Goal: Information Seeking & Learning: Learn about a topic

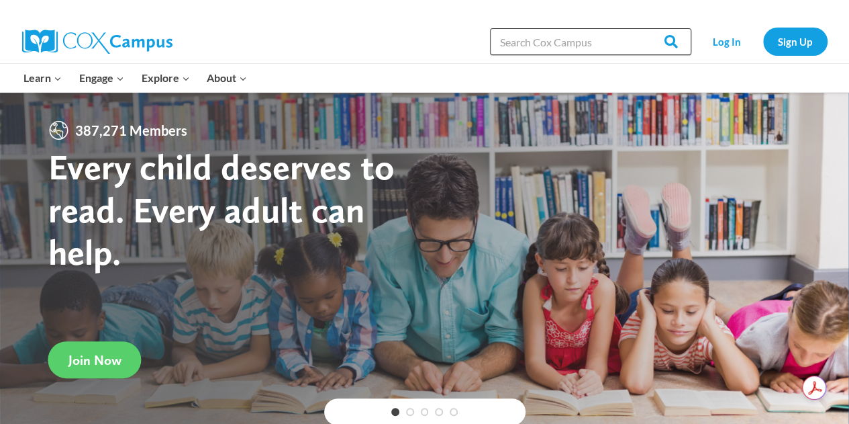
drag, startPoint x: 0, startPoint y: 0, endPoint x: 557, endPoint y: 42, distance: 558.6
click at [557, 42] on input "Search in [URL][DOMAIN_NAME]" at bounding box center [590, 41] width 201 height 27
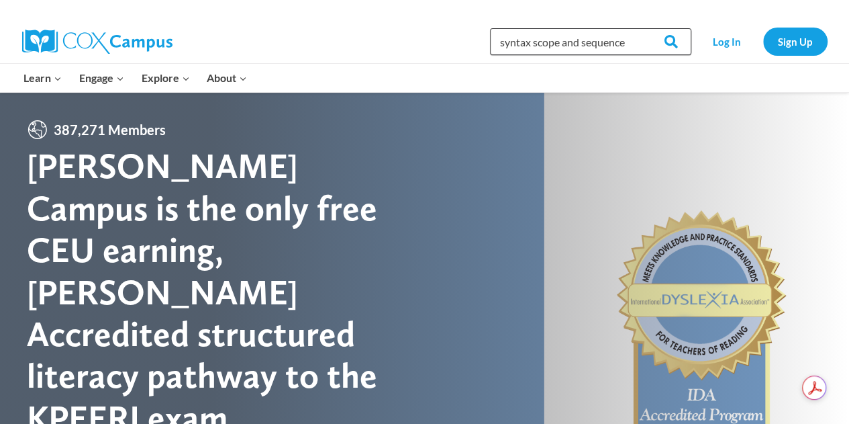
type input "syntax scope and sequence"
click at [639, 28] on input "Search" at bounding box center [665, 41] width 52 height 27
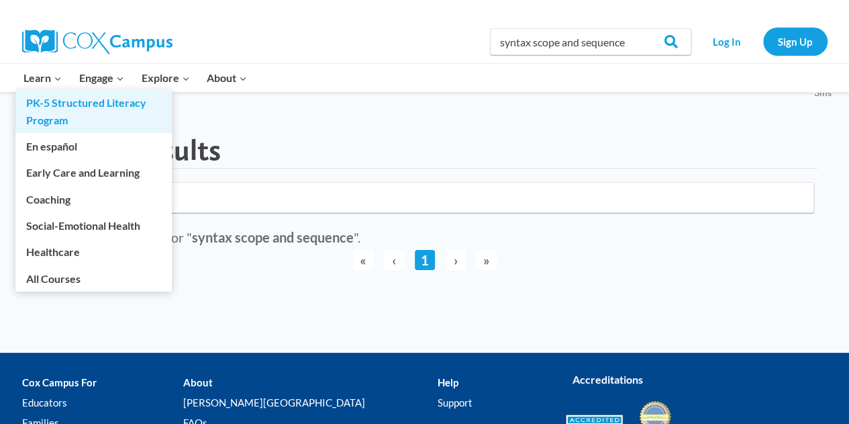
click at [42, 113] on link "PK-5 Structured Literacy Program" at bounding box center [93, 111] width 156 height 43
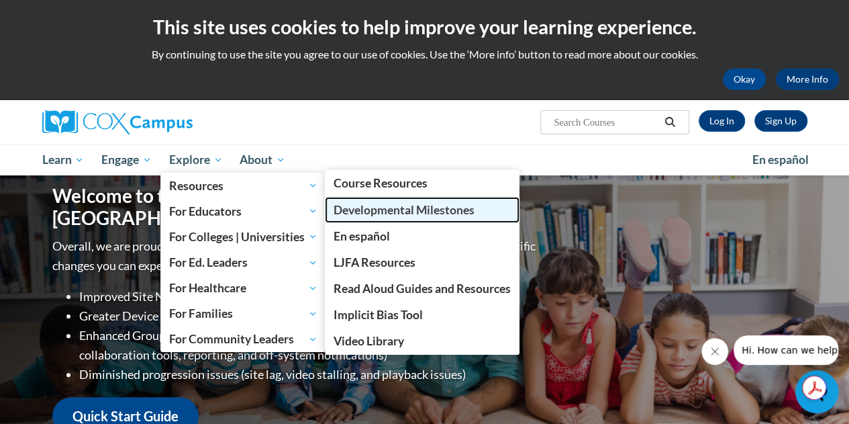
click at [395, 207] on span "Developmental Milestones" at bounding box center [404, 210] width 141 height 14
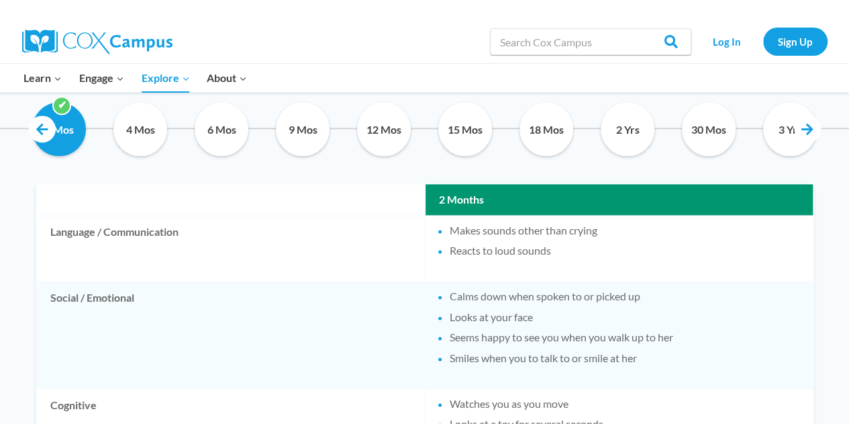
scroll to position [754, 0]
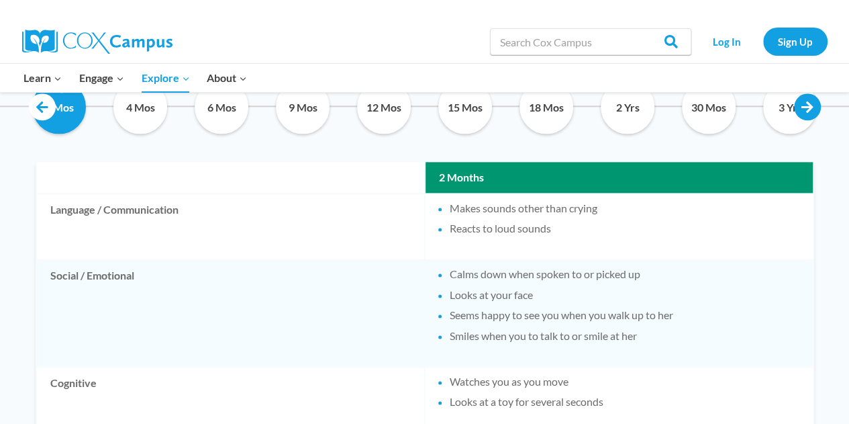
click at [811, 105] on link at bounding box center [807, 106] width 27 height 27
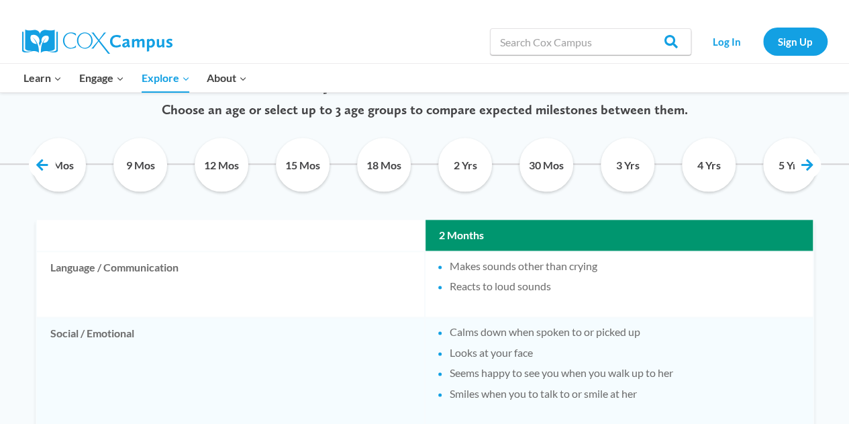
scroll to position [708, 0]
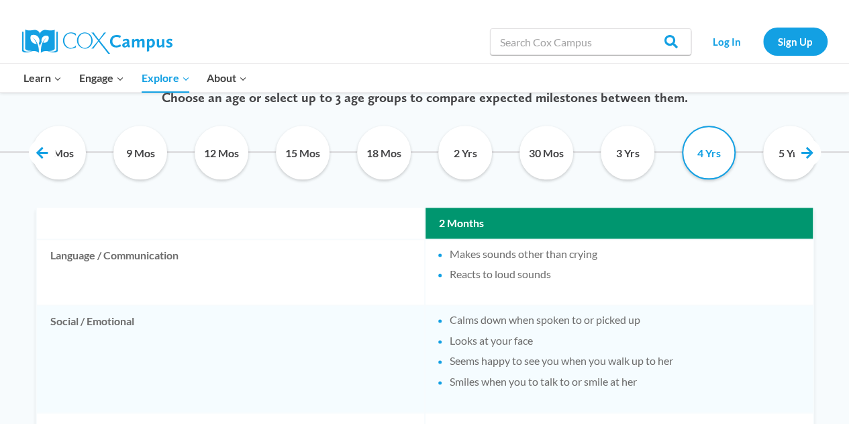
click at [710, 160] on input "4 Yrs" at bounding box center [709, 153] width 61 height 54
checkbox input "true"
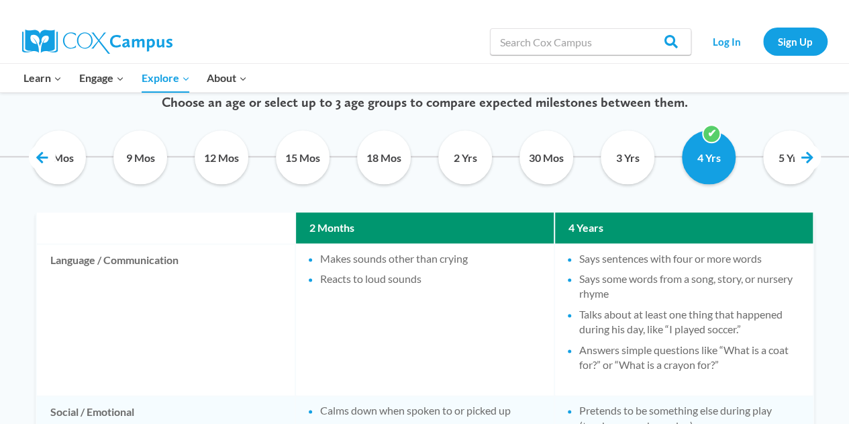
scroll to position [697, 0]
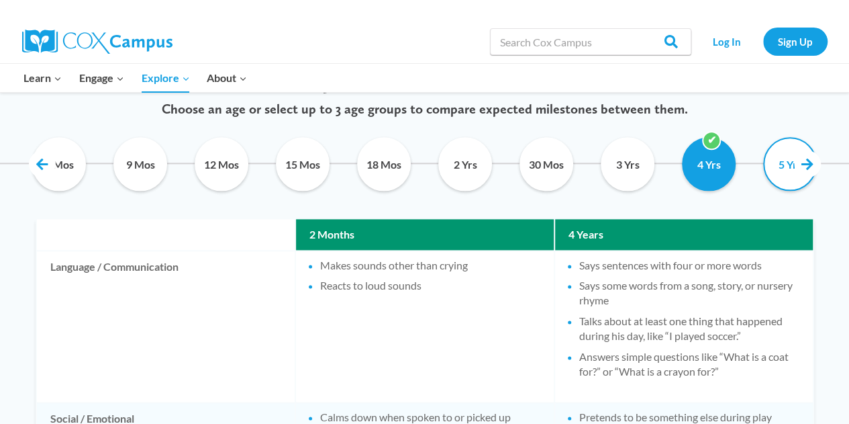
click at [792, 155] on input "5 Yrs" at bounding box center [790, 164] width 61 height 54
checkbox input "true"
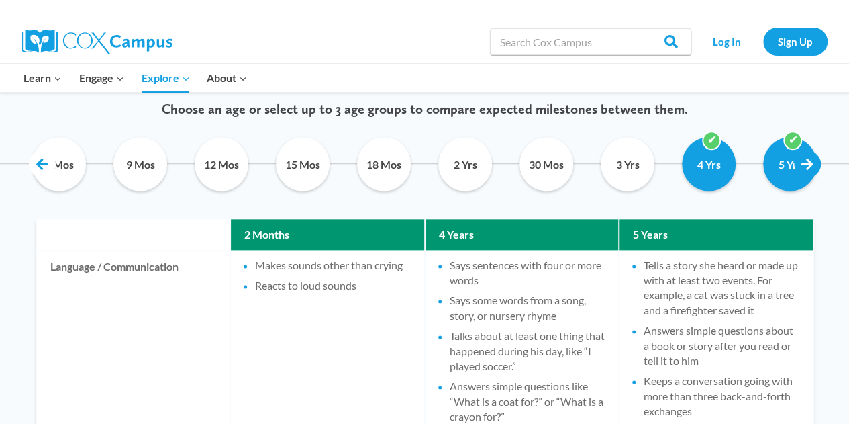
click at [811, 164] on link at bounding box center [807, 163] width 27 height 27
click at [812, 166] on link at bounding box center [807, 163] width 27 height 27
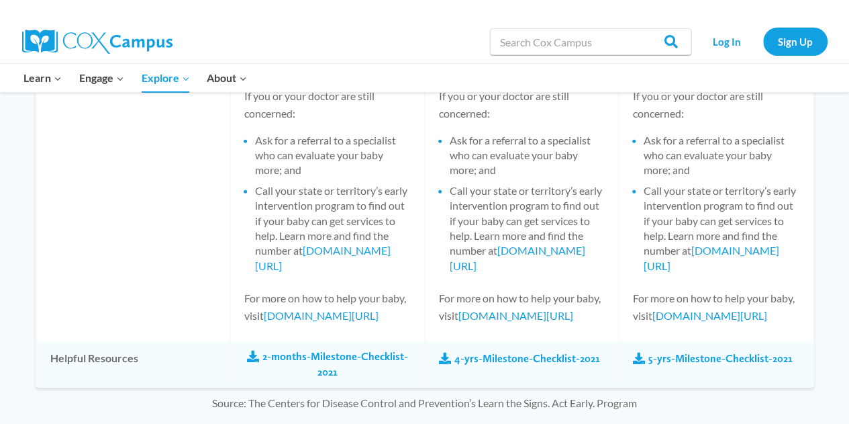
scroll to position [1891, 0]
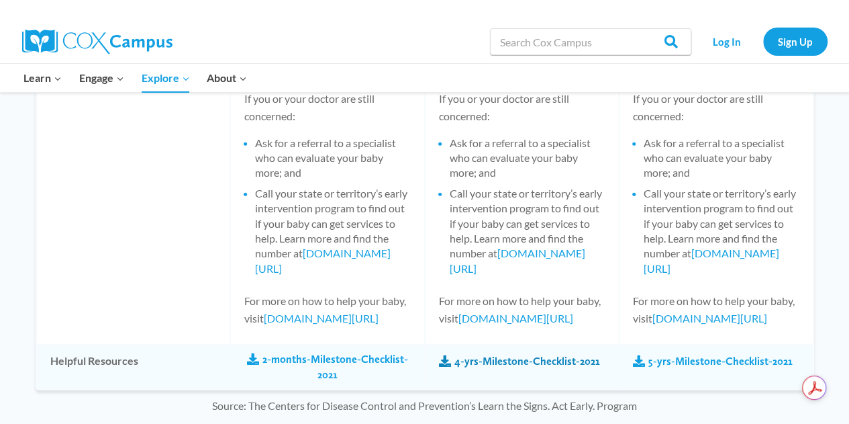
click at [565, 364] on link "4-yrs-Milestone-Checklist-2021" at bounding box center [519, 361] width 161 height 15
click at [681, 360] on link "5-yrs-Milestone-Checklist-2021" at bounding box center [713, 361] width 160 height 15
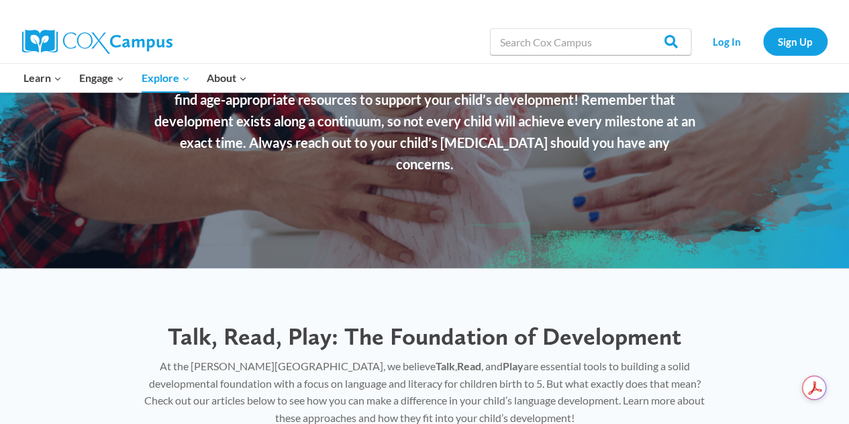
scroll to position [0, 0]
